Goal: Information Seeking & Learning: Get advice/opinions

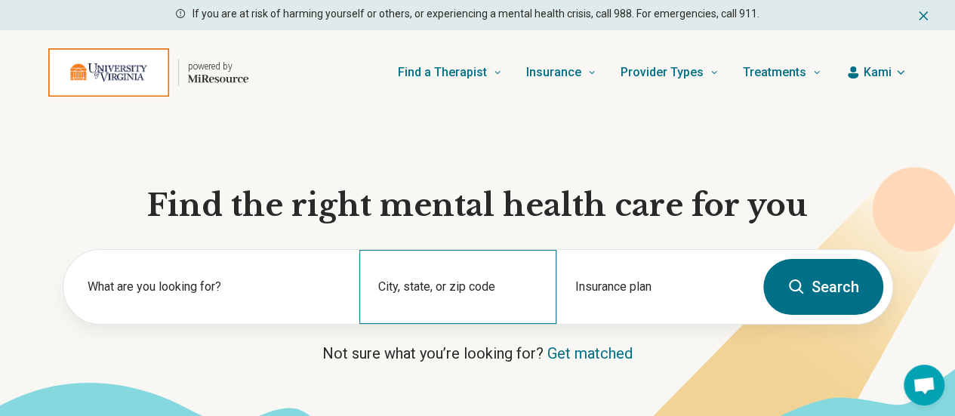
scroll to position [77, 0]
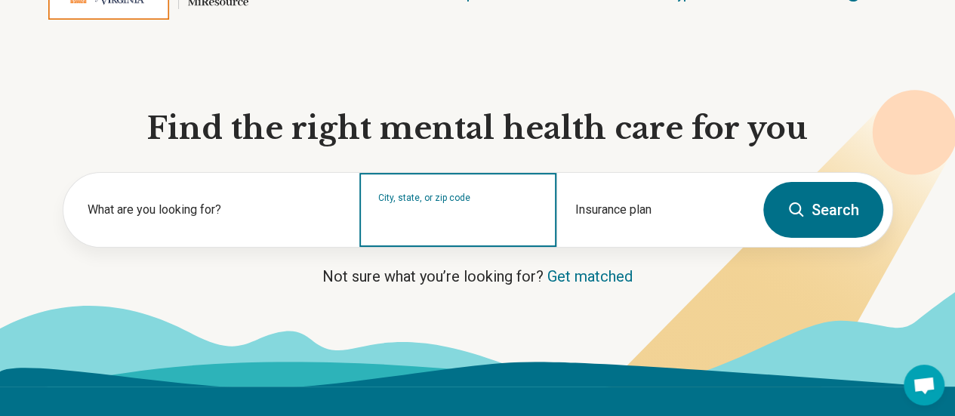
click at [445, 229] on input "City, state, or zip code" at bounding box center [458, 220] width 160 height 18
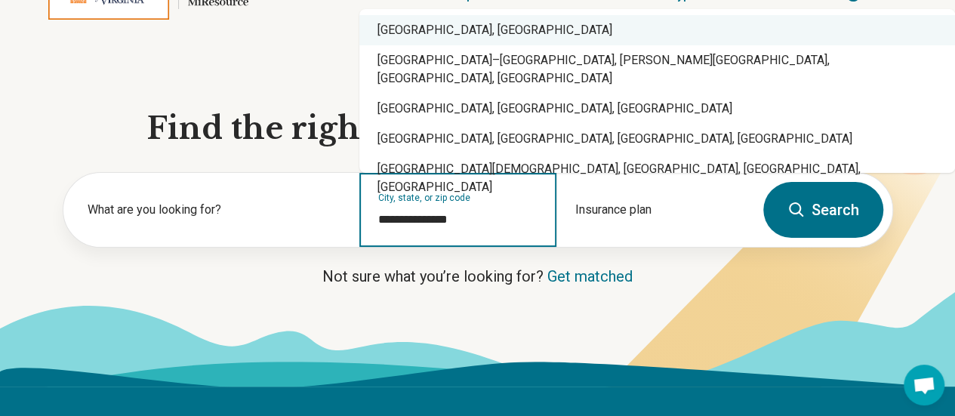
click at [421, 40] on div "Charlottesville, VA" at bounding box center [656, 30] width 595 height 30
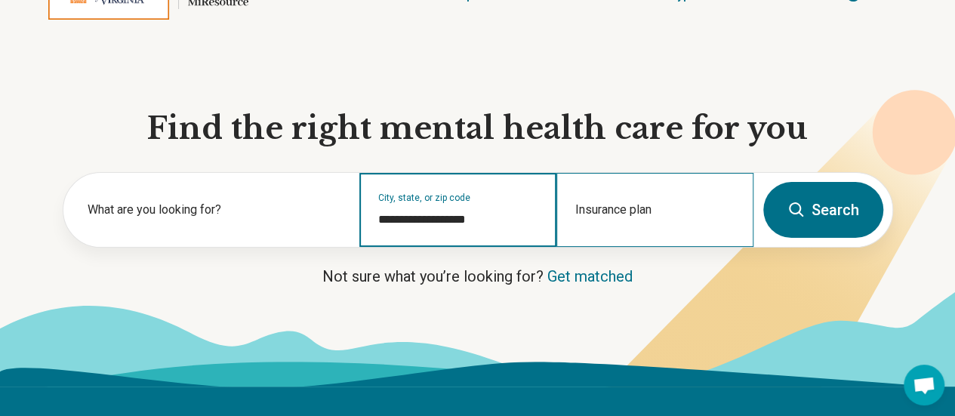
type input "**********"
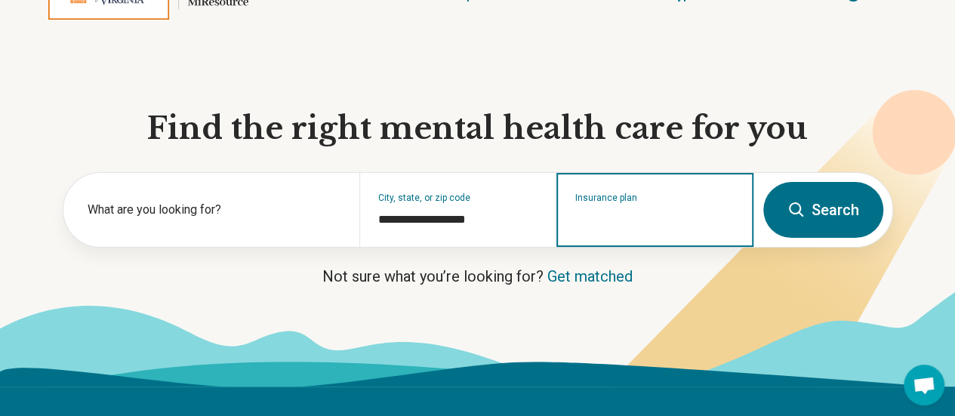
click at [636, 229] on input "Insurance plan" at bounding box center [655, 220] width 160 height 18
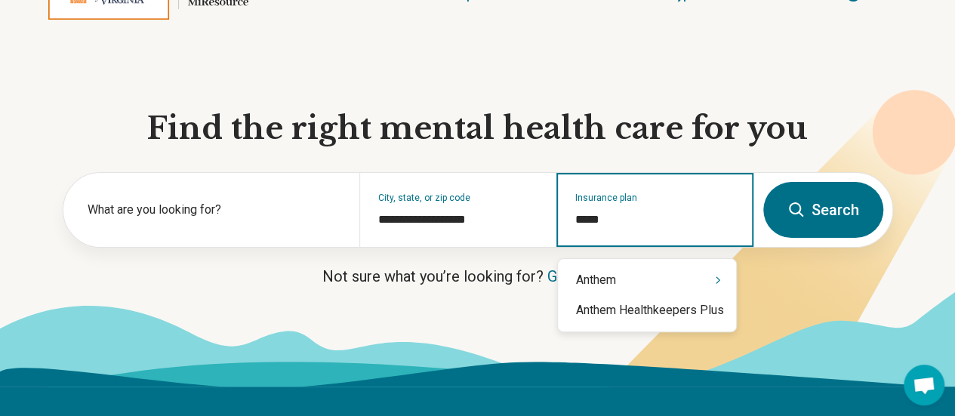
type input "******"
click at [661, 274] on div "Anthem" at bounding box center [647, 280] width 178 height 30
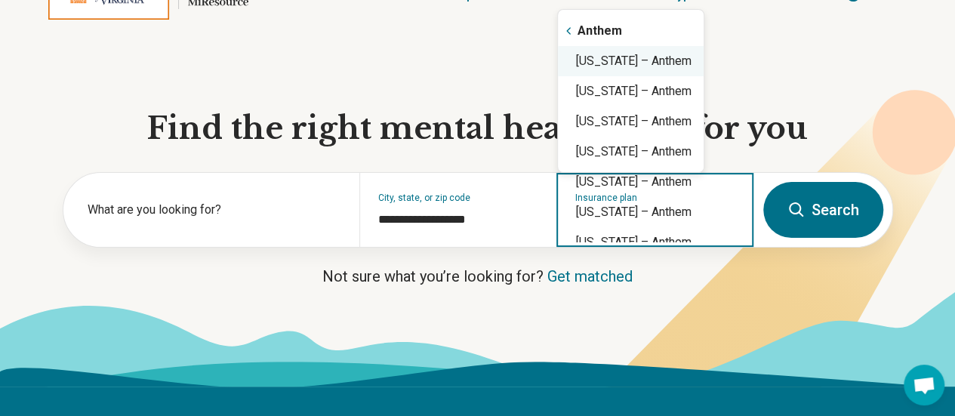
click at [602, 68] on div "Virginia – Anthem" at bounding box center [631, 61] width 146 height 30
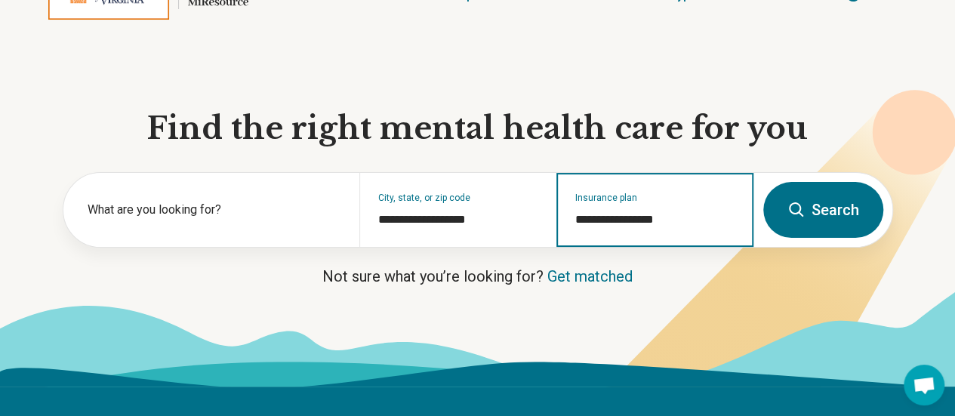
type input "**********"
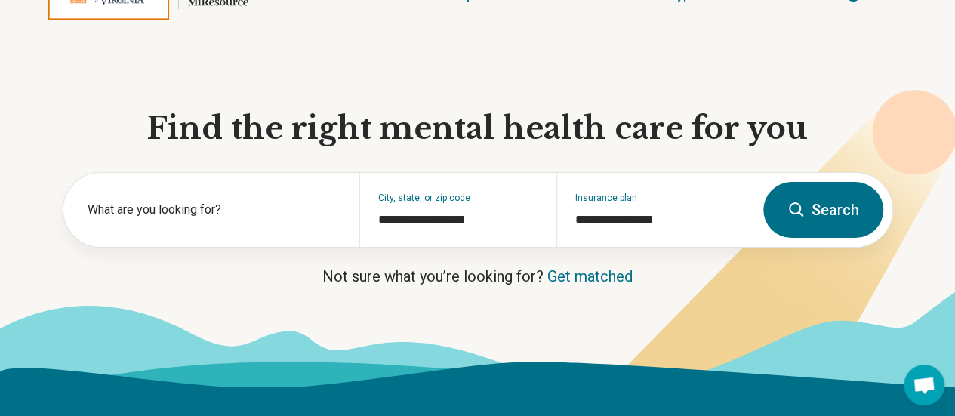
click at [833, 229] on button "Search" at bounding box center [823, 210] width 120 height 56
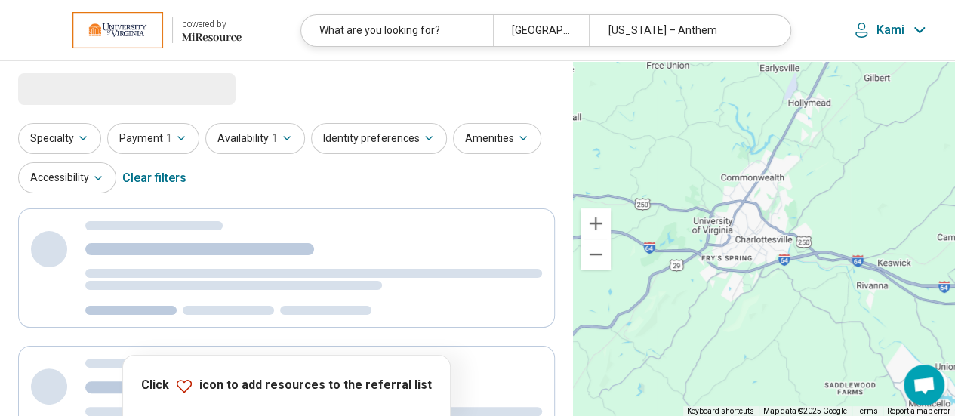
select select "***"
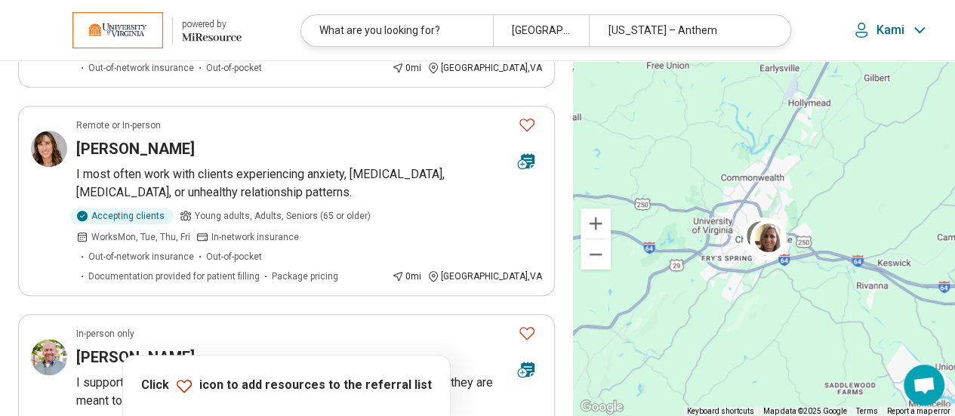
scroll to position [266, 0]
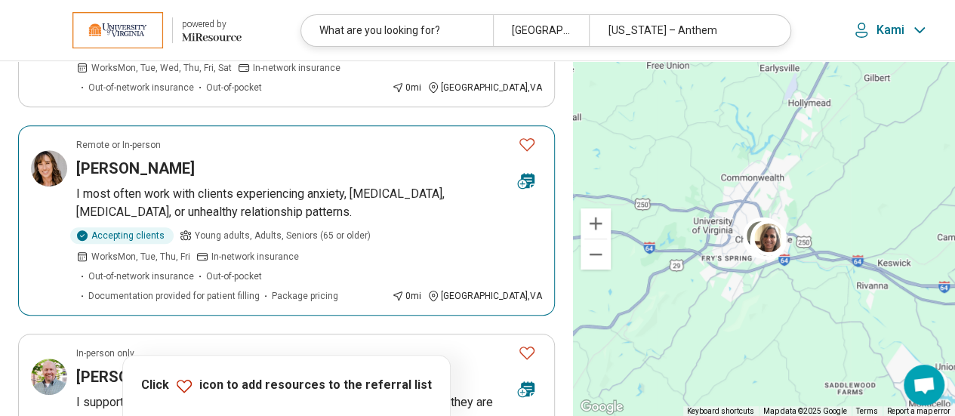
click at [255, 188] on p "I most often work with clients experiencing anxiety, panic disorder, depression…" at bounding box center [309, 203] width 466 height 36
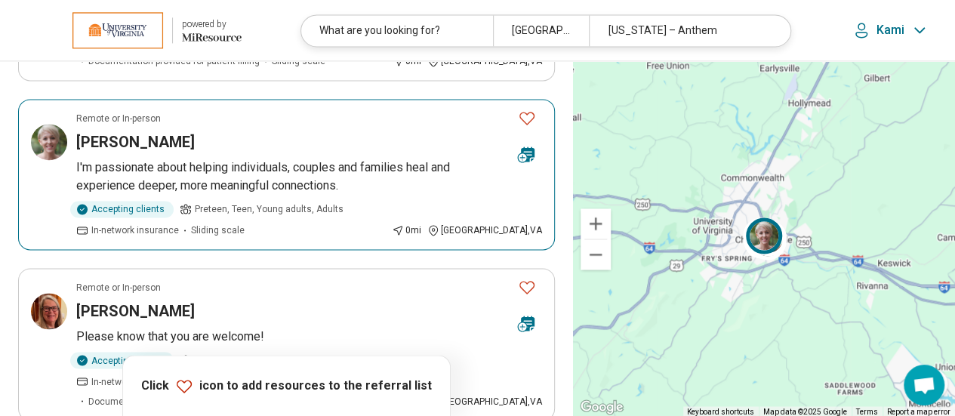
scroll to position [1090, 0]
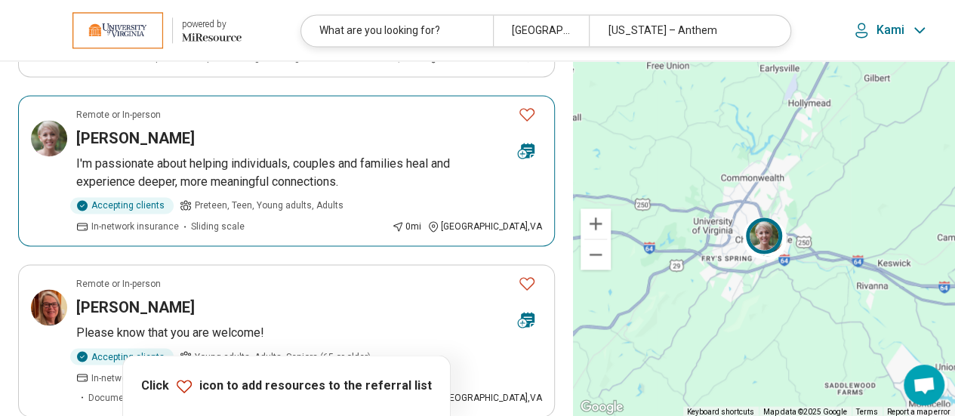
click at [276, 155] on p "I'm passionate about helping individuals, couples and families heal and experie…" at bounding box center [309, 173] width 466 height 36
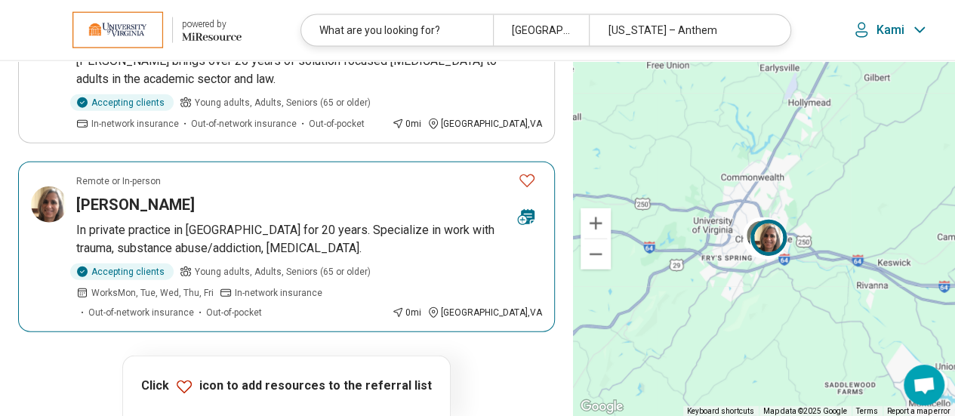
scroll to position [1739, 0]
click at [215, 222] on p "In private practice in Charlottesville for 20 years. Specialize in work with tr…" at bounding box center [309, 240] width 466 height 36
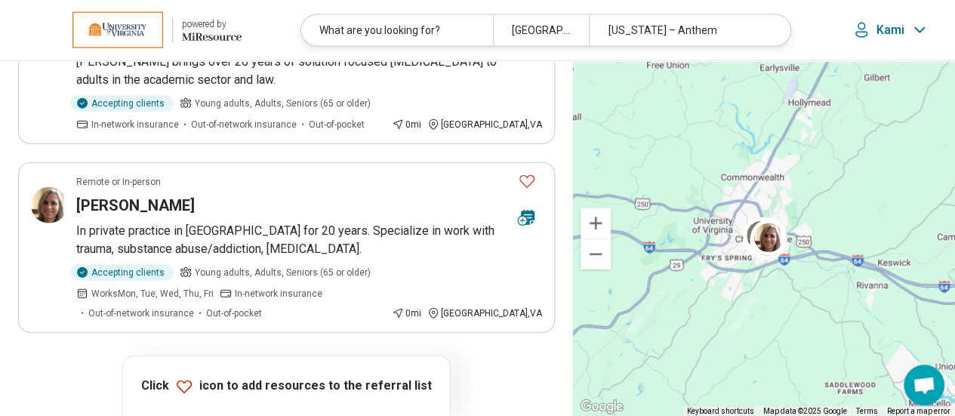
click at [217, 363] on button "2" at bounding box center [214, 375] width 24 height 24
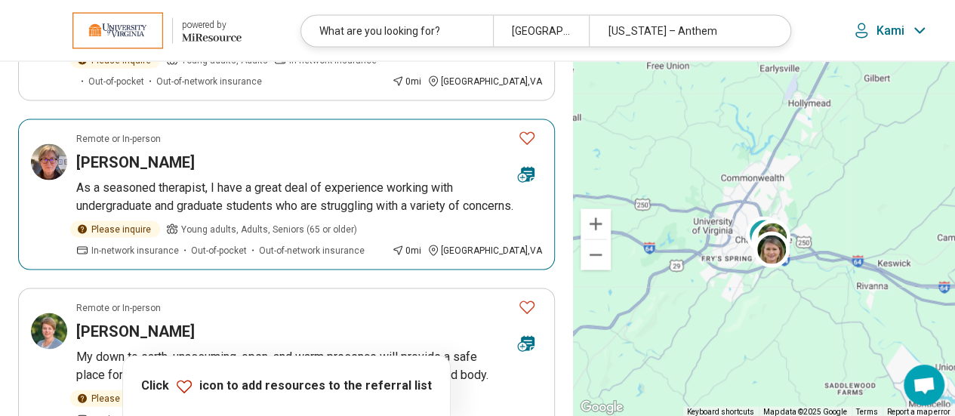
scroll to position [1434, 0]
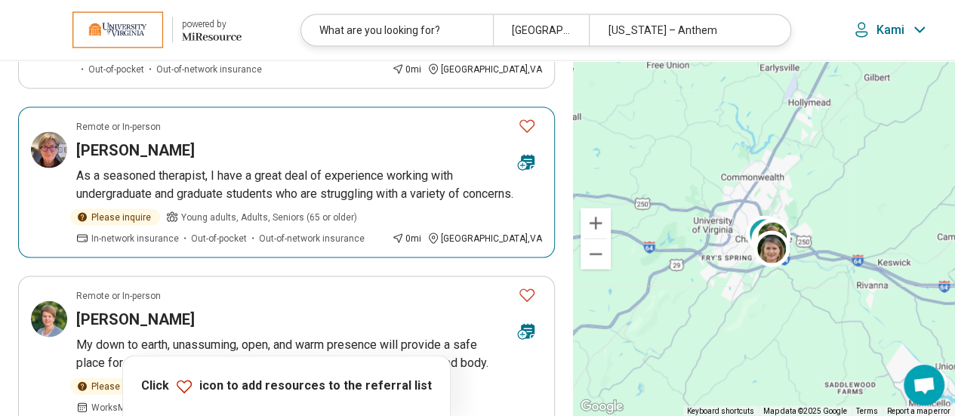
click at [306, 167] on p "As a seasoned therapist, I have a great deal of experience working with undergr…" at bounding box center [309, 185] width 466 height 36
click at [273, 167] on p "As a seasoned therapist, I have a great deal of experience working with undergr…" at bounding box center [309, 185] width 466 height 36
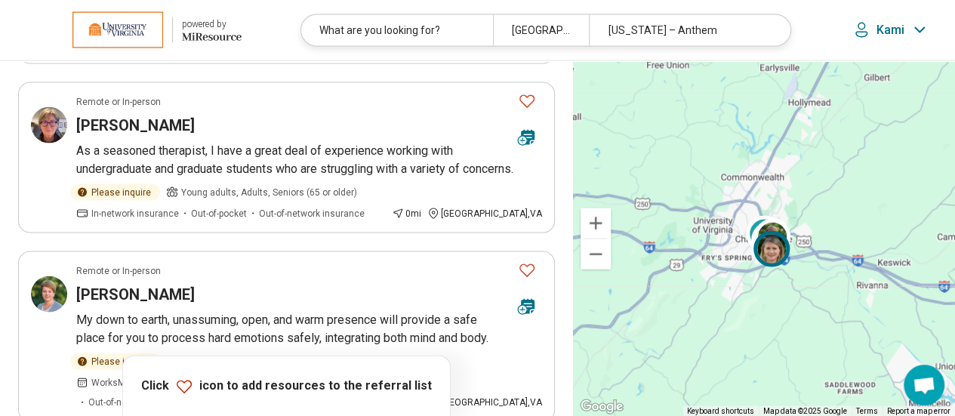
scroll to position [1459, 0]
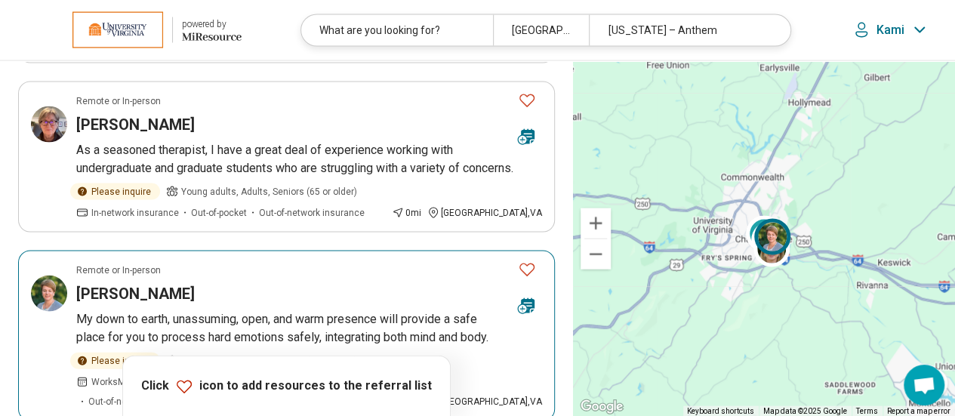
click at [279, 310] on p "My down to earth, unassuming, open, and warm presence will provide a safe place…" at bounding box center [309, 328] width 466 height 36
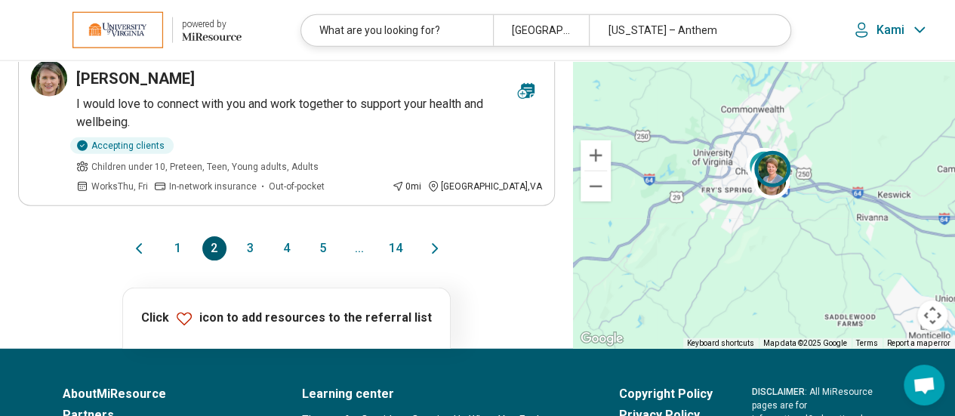
scroll to position [1880, 0]
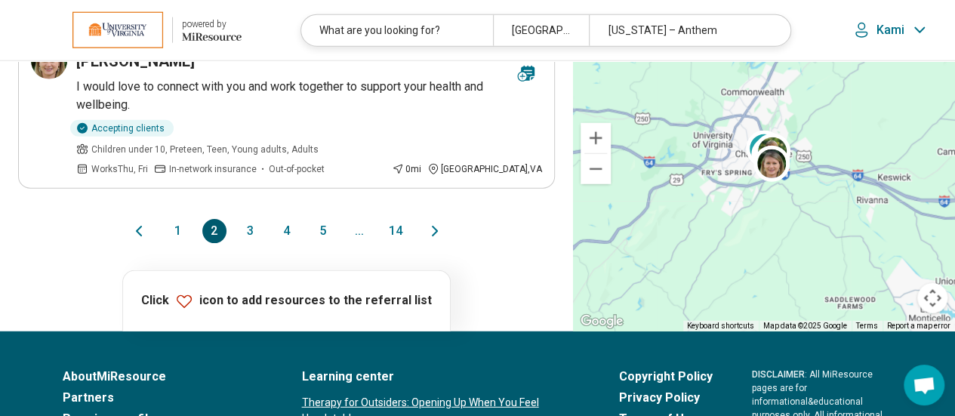
click at [248, 219] on button "3" at bounding box center [250, 231] width 24 height 24
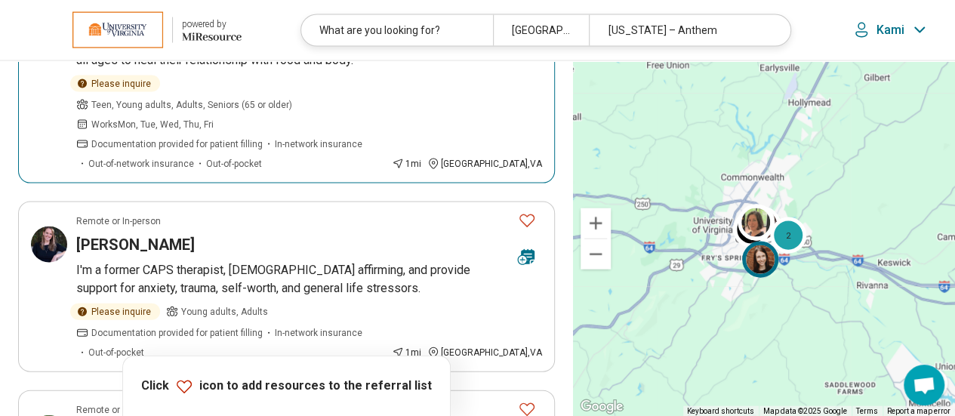
scroll to position [1555, 0]
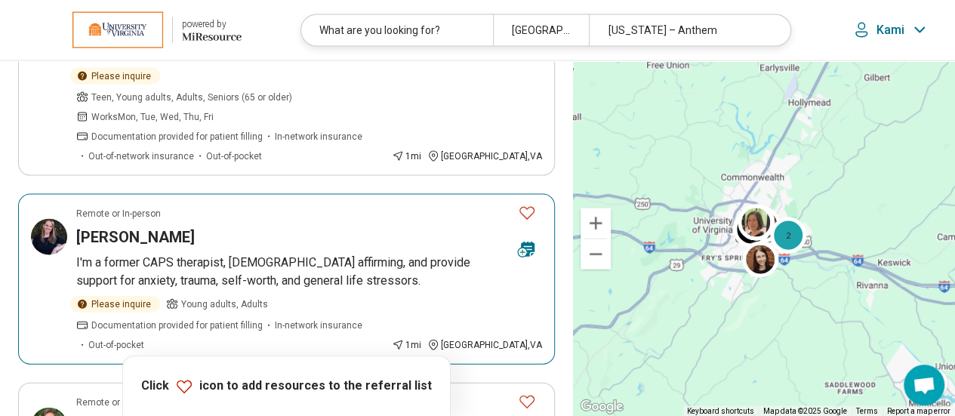
click at [248, 194] on article "Remote or In-person Katie Richard I'm a former CAPS therapist, LGBTQ+ affirming…" at bounding box center [286, 279] width 537 height 171
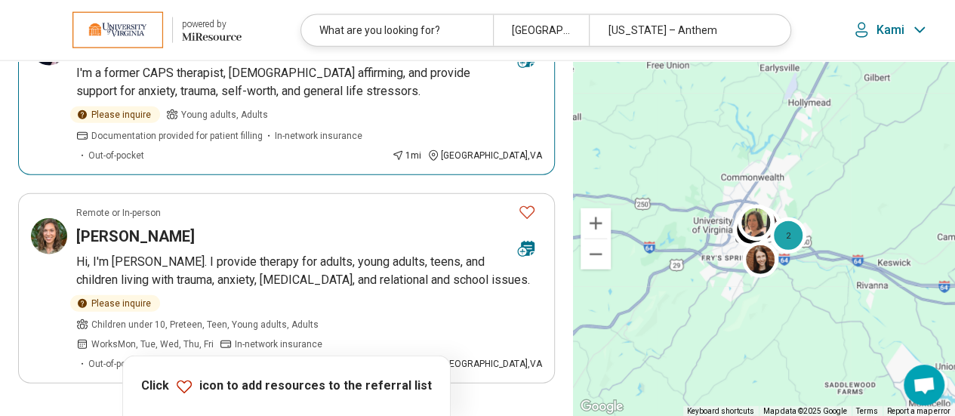
scroll to position [1745, 0]
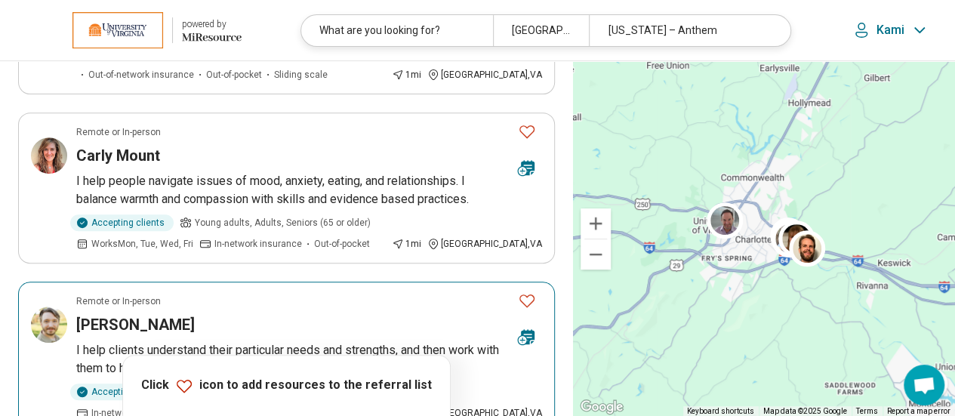
scroll to position [254, 0]
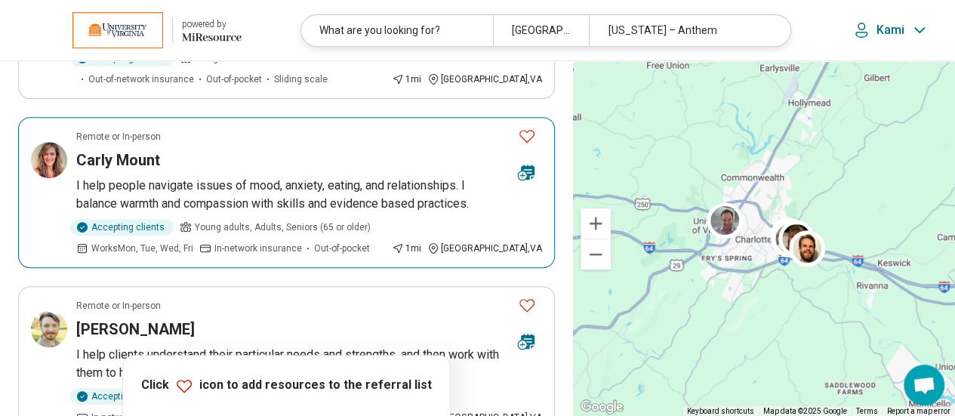
click at [278, 202] on p "I help people navigate issues of mood, anxiety, eating, and relationships. I ba…" at bounding box center [309, 195] width 466 height 36
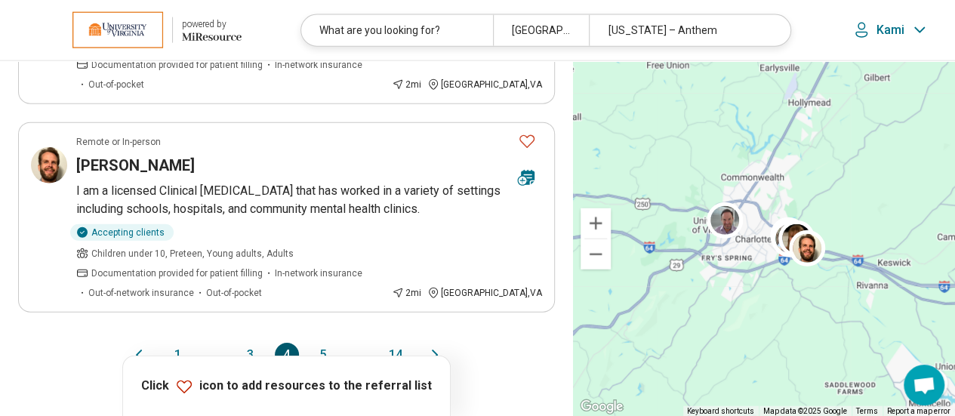
click at [324, 343] on button "5" at bounding box center [323, 355] width 24 height 24
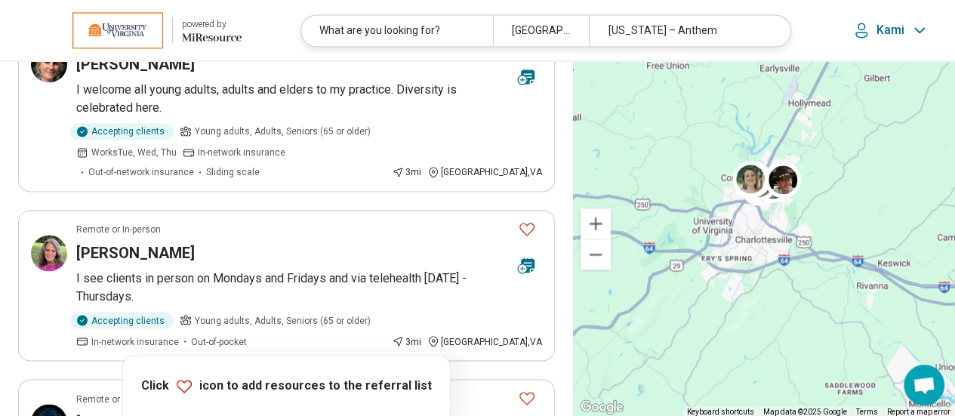
scroll to position [1081, 0]
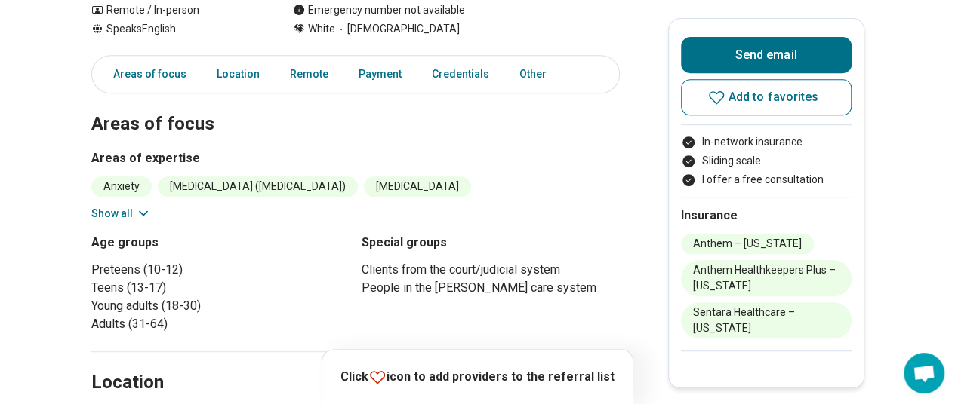
scroll to position [362, 0]
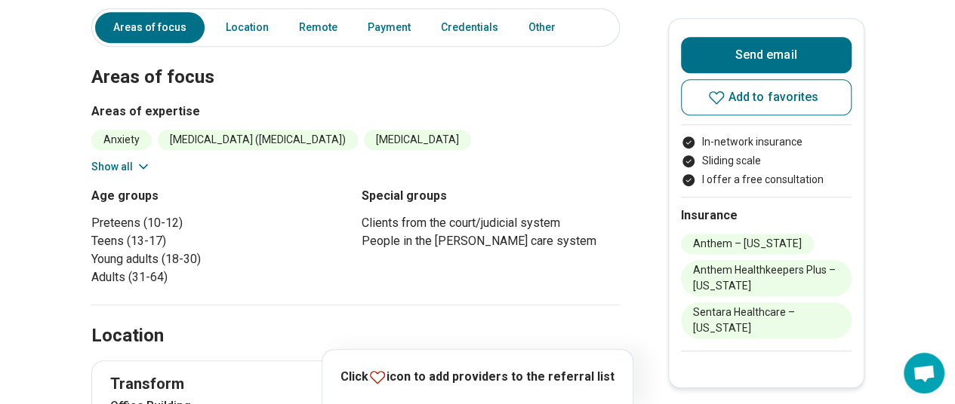
click at [125, 159] on button "Show all" at bounding box center [121, 167] width 60 height 16
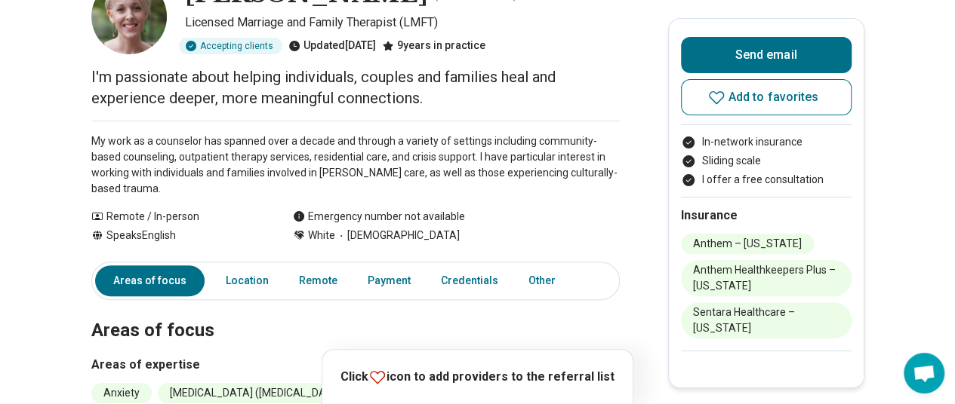
scroll to position [0, 0]
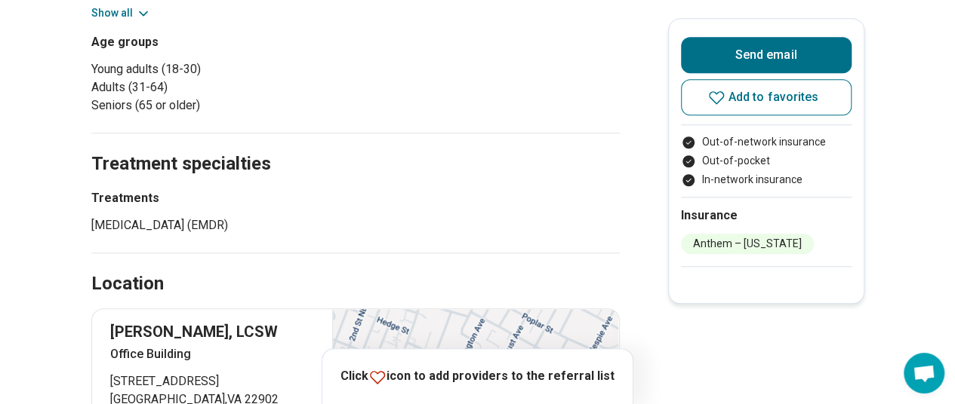
scroll to position [401, 0]
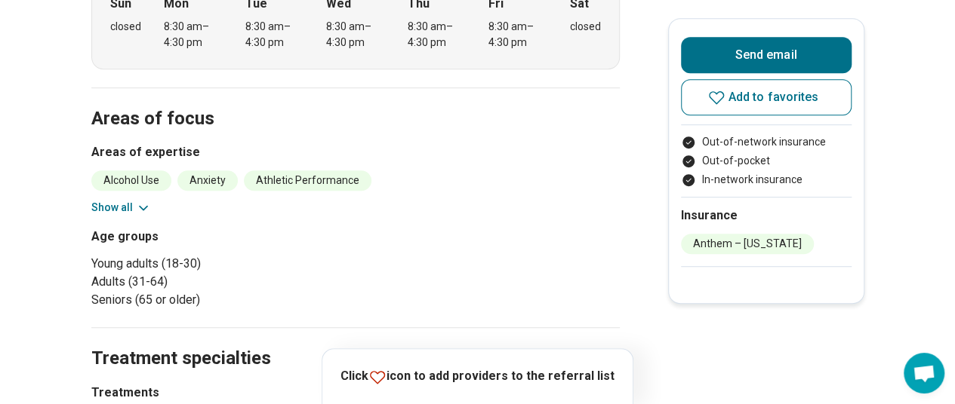
click at [122, 202] on button "Show all" at bounding box center [121, 208] width 60 height 16
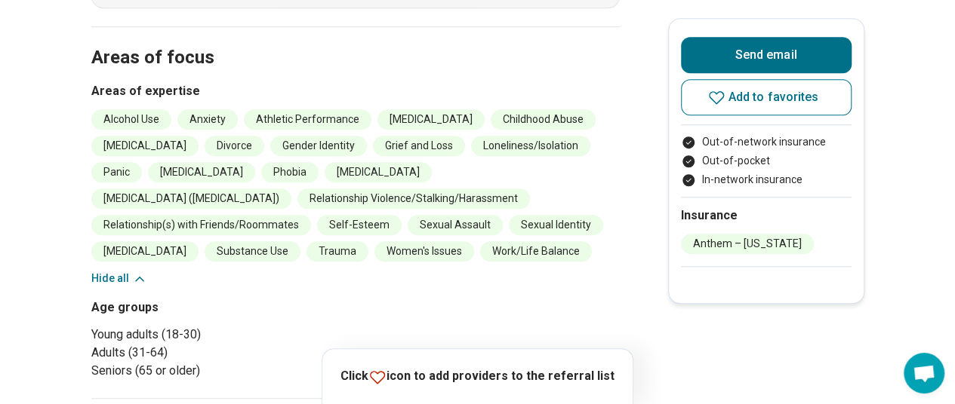
scroll to position [463, 0]
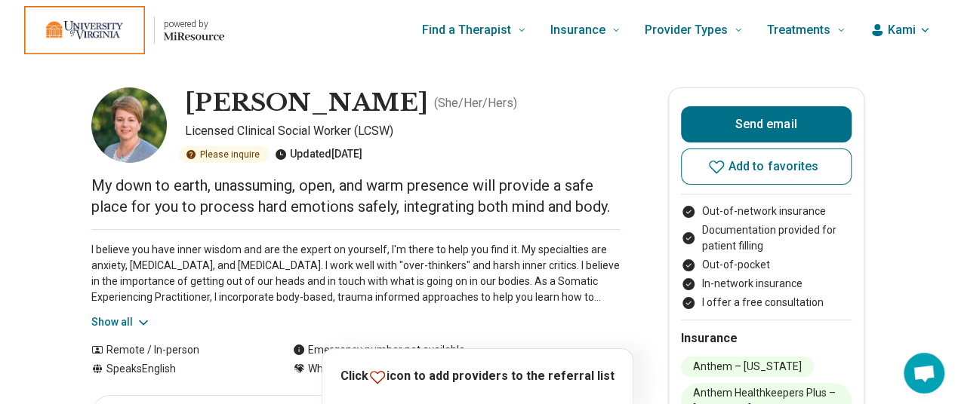
click at [105, 322] on button "Show all" at bounding box center [121, 323] width 60 height 16
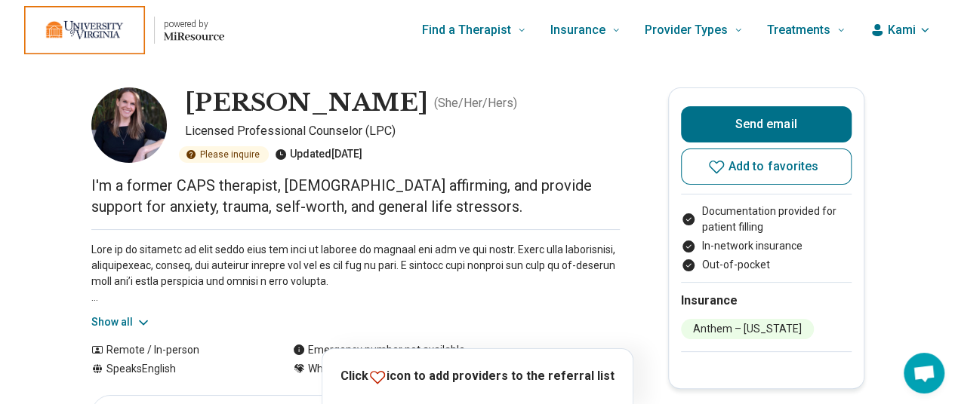
click at [128, 322] on button "Show all" at bounding box center [121, 323] width 60 height 16
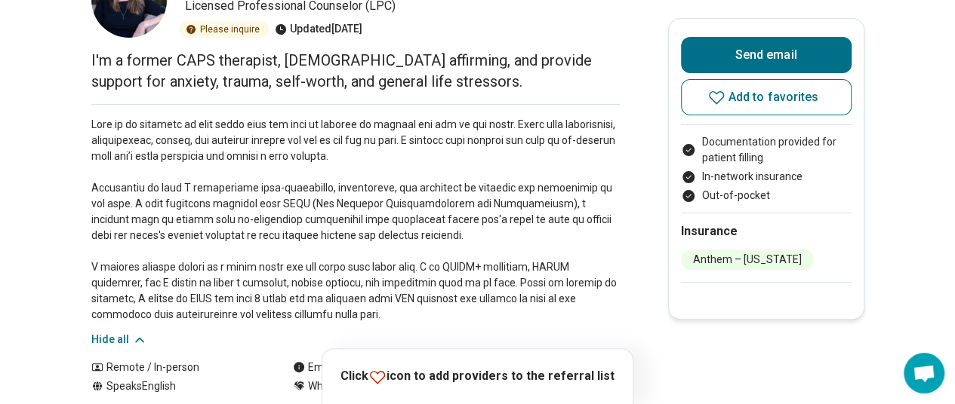
scroll to position [178, 0]
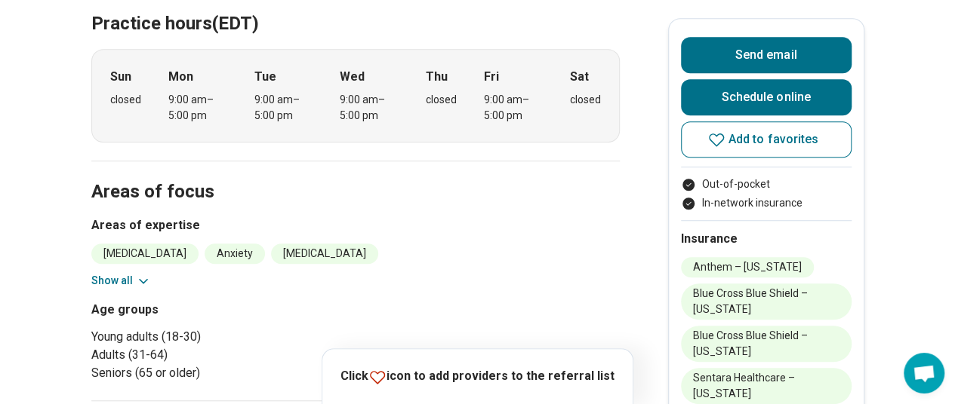
scroll to position [513, 0]
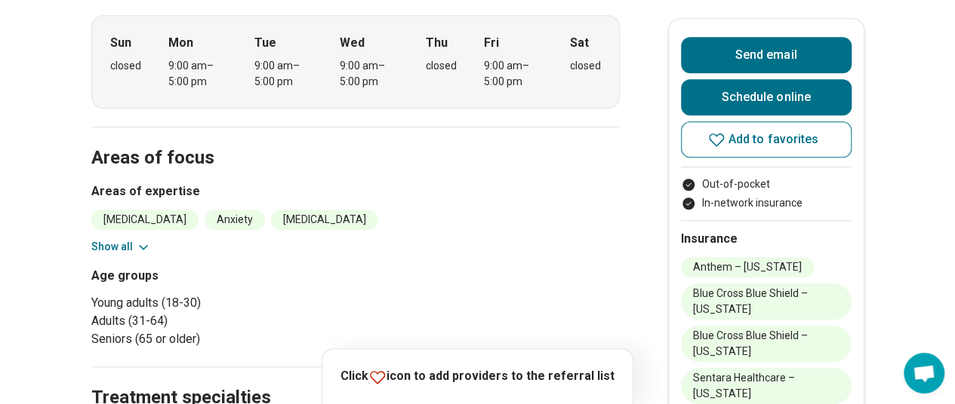
click at [131, 244] on button "Show all" at bounding box center [121, 247] width 60 height 16
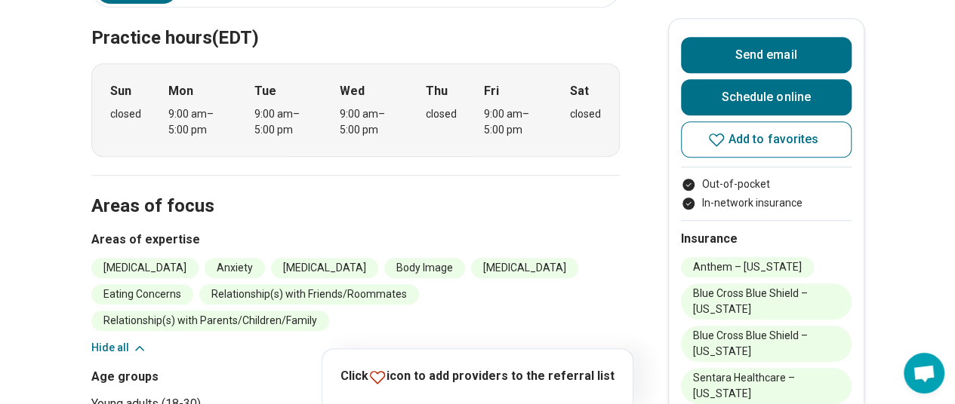
scroll to position [0, 0]
